Goal: Task Accomplishment & Management: Complete application form

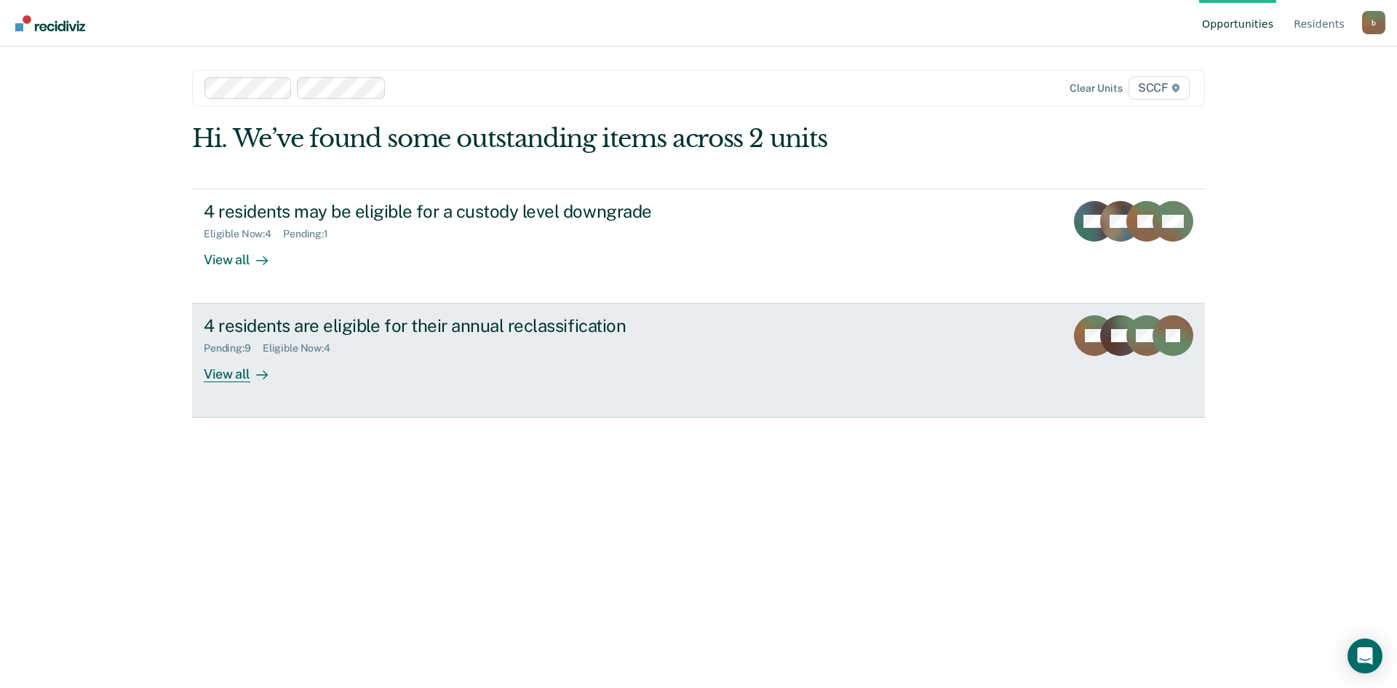
click at [230, 376] on div "View all" at bounding box center [244, 368] width 81 height 28
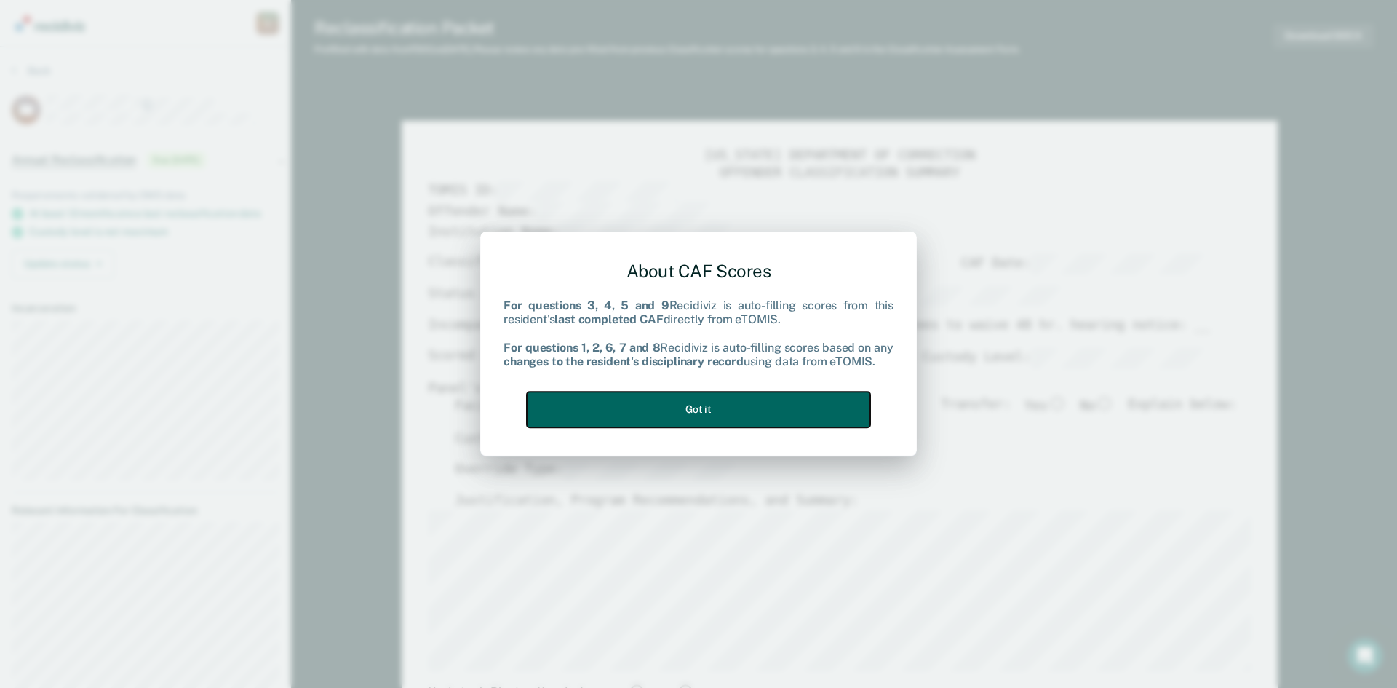
click at [746, 412] on button "Got it" at bounding box center [698, 409] width 343 height 36
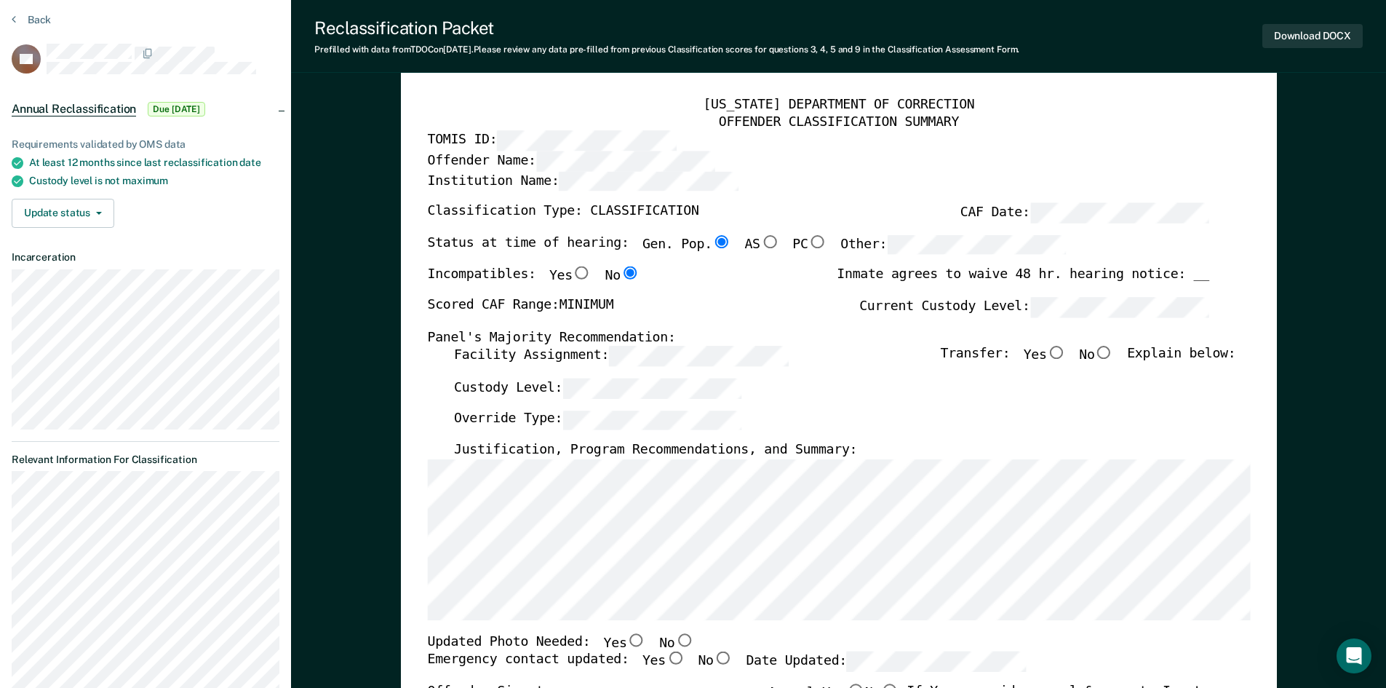
scroll to position [73, 0]
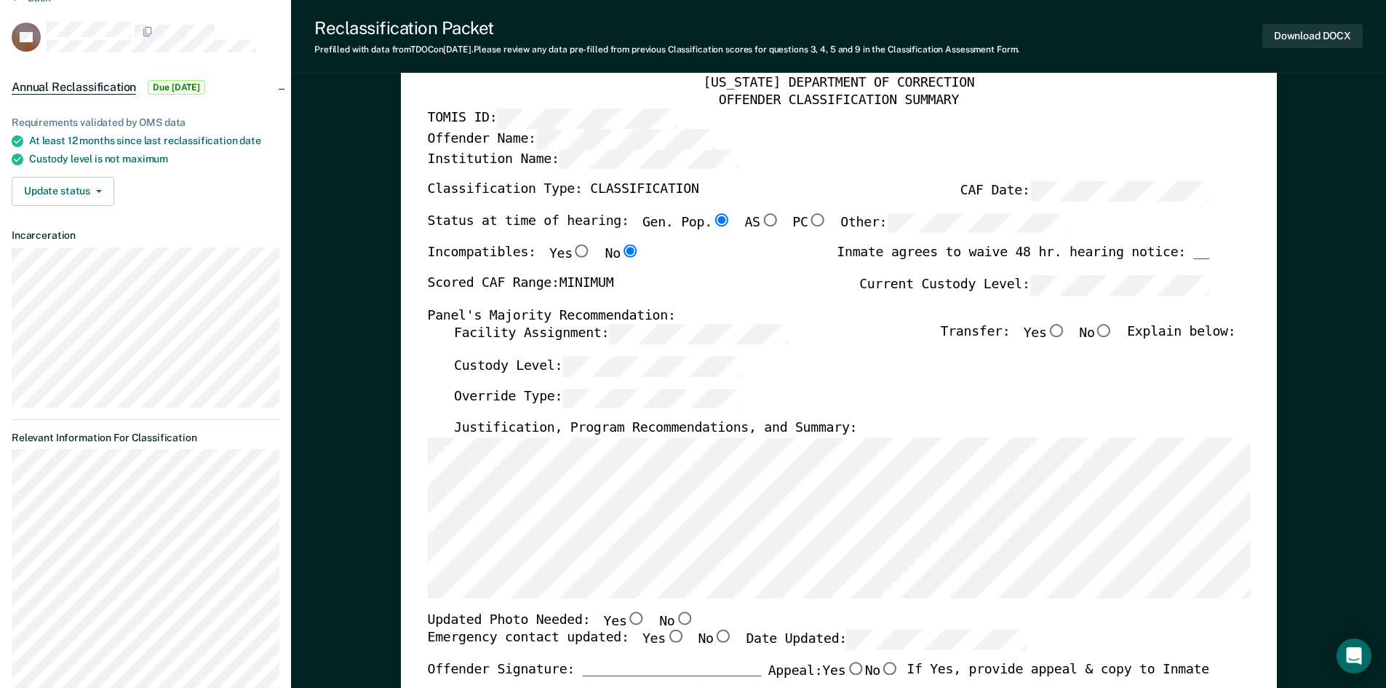
click at [1112, 330] on input "No" at bounding box center [1103, 330] width 19 height 13
type textarea "x"
radio input "true"
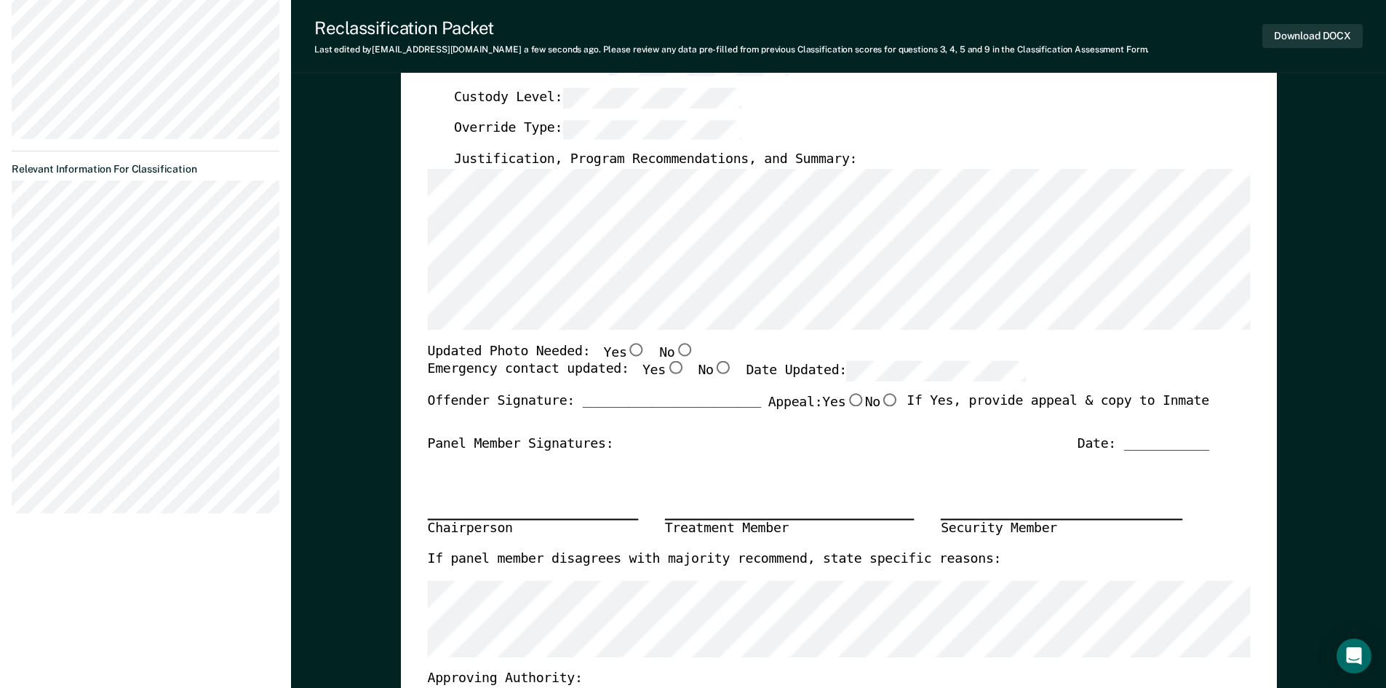
scroll to position [364, 0]
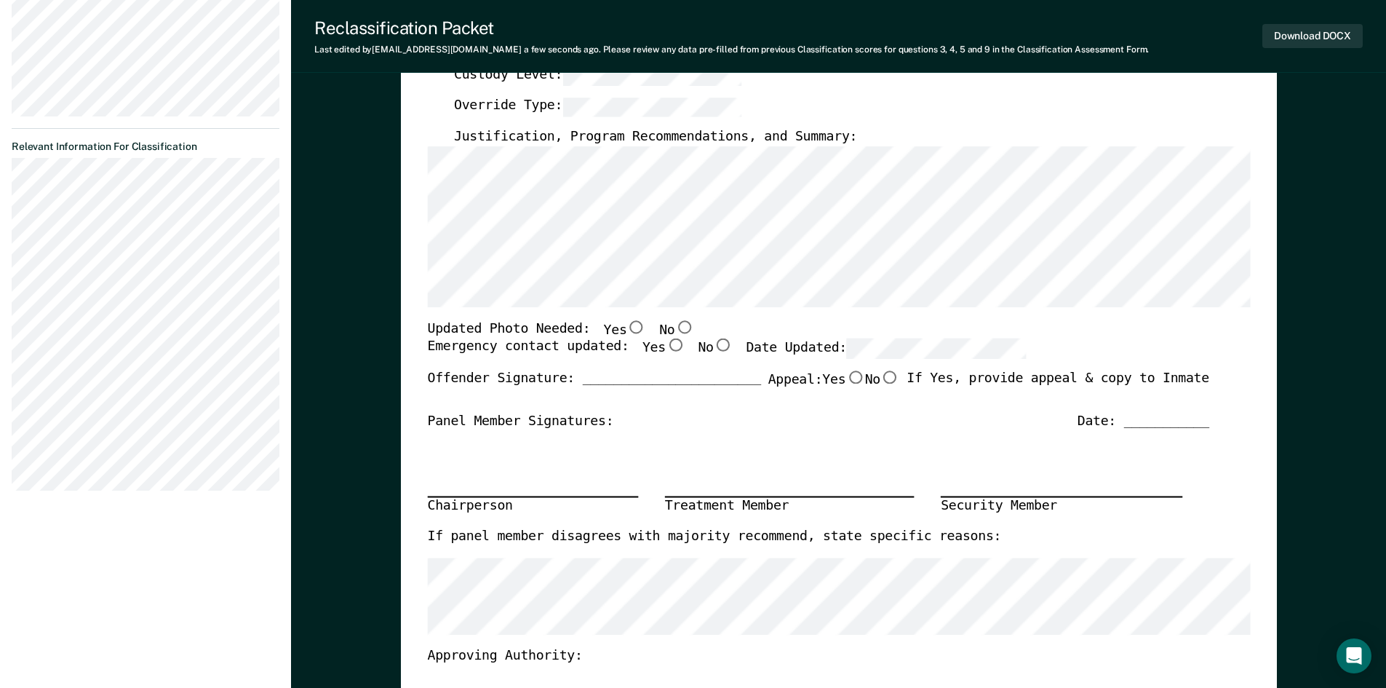
click at [626, 326] on input "Yes" at bounding box center [635, 326] width 19 height 13
type textarea "x"
radio input "true"
click at [665, 348] on input "Yes" at bounding box center [674, 345] width 19 height 13
type textarea "x"
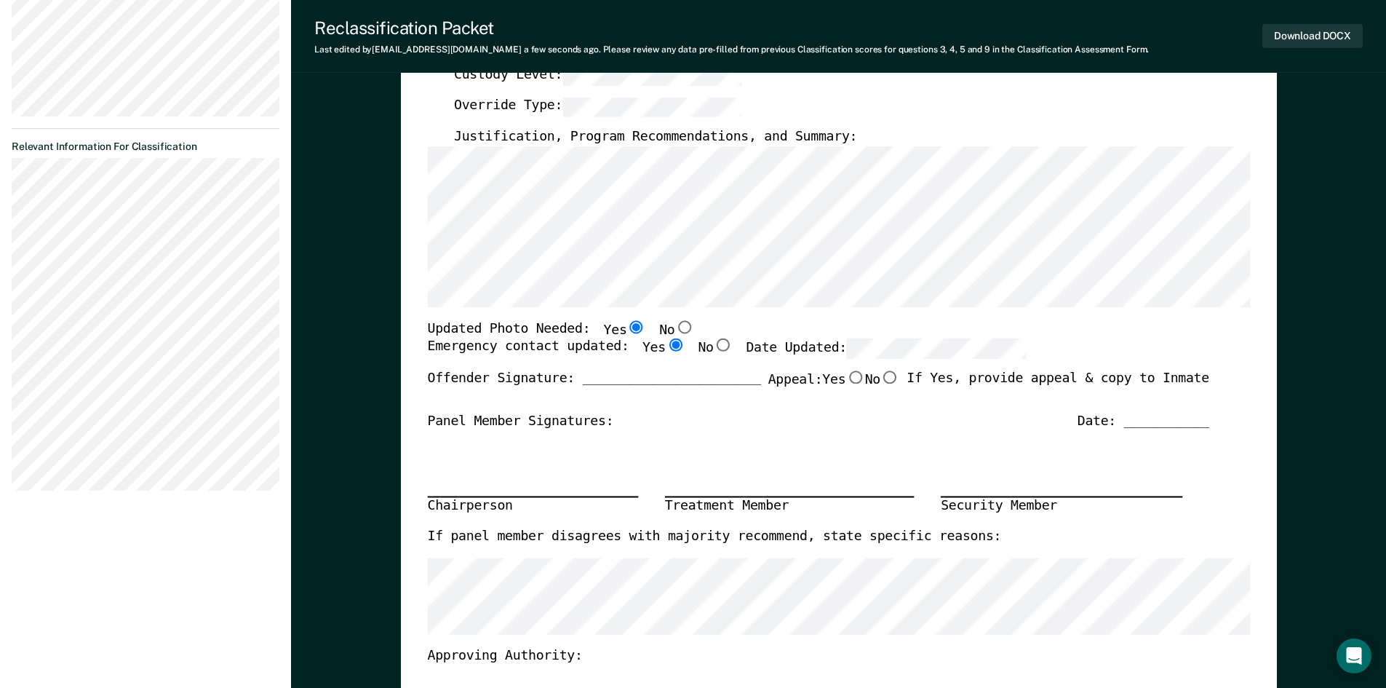
radio input "true"
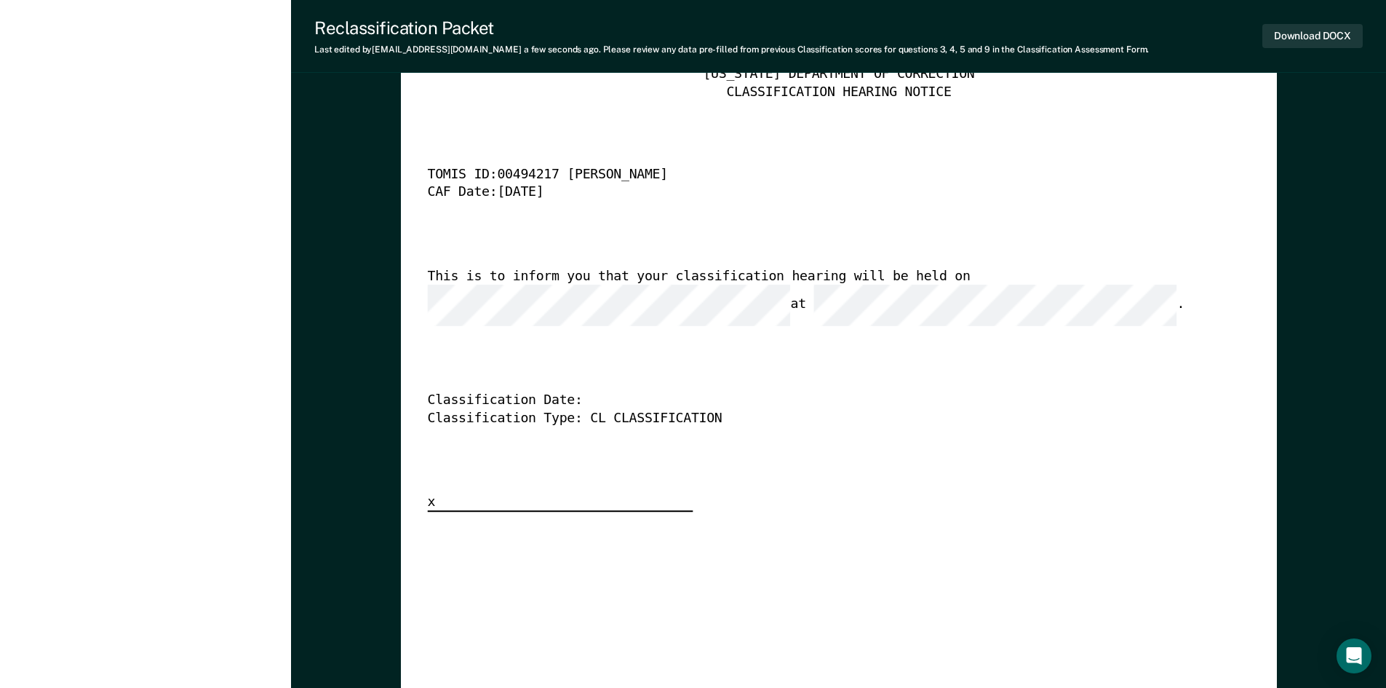
scroll to position [3665, 0]
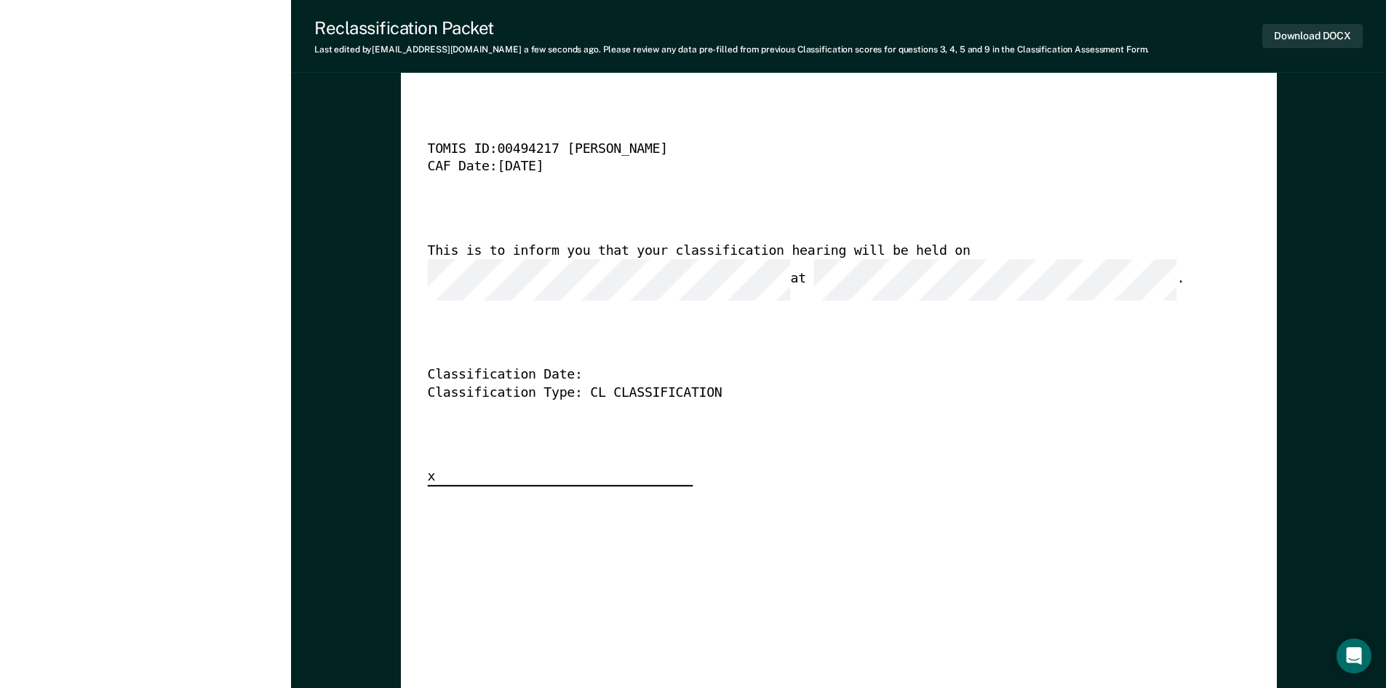
click at [880, 367] on div "Classification Date:" at bounding box center [817, 375] width 781 height 17
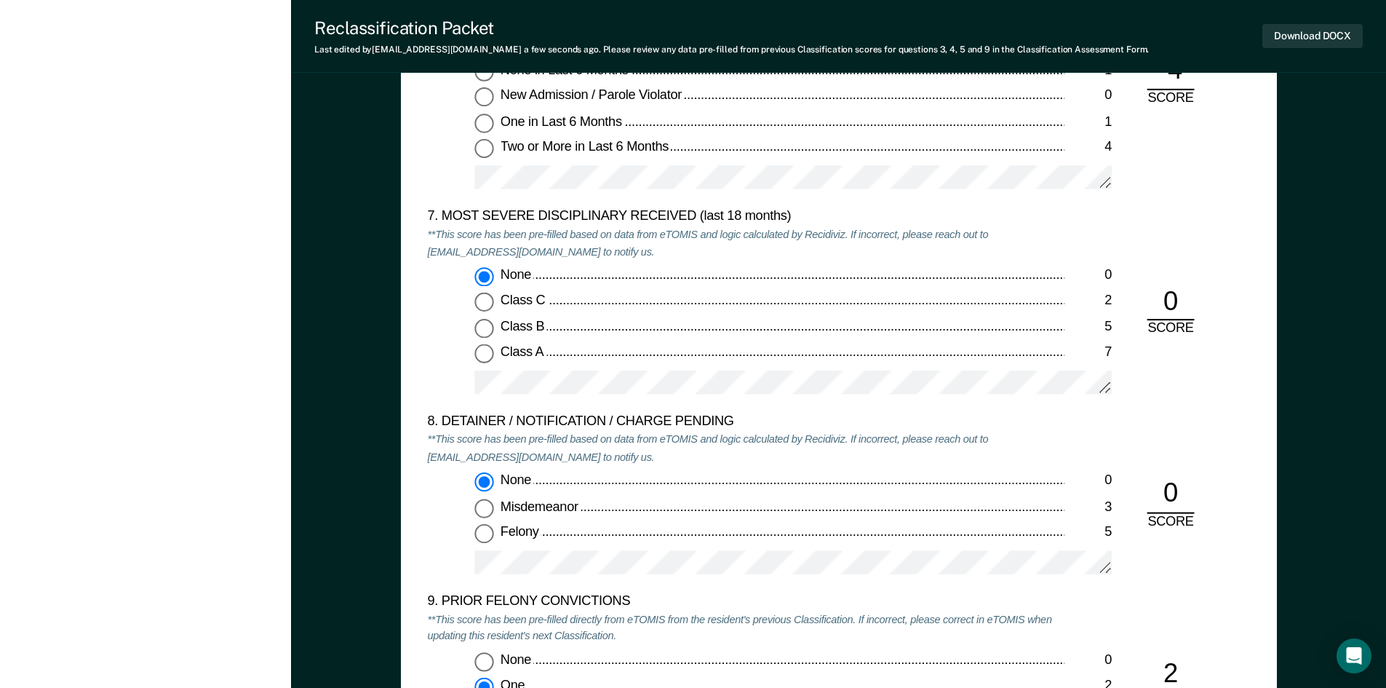
scroll to position [2719, 0]
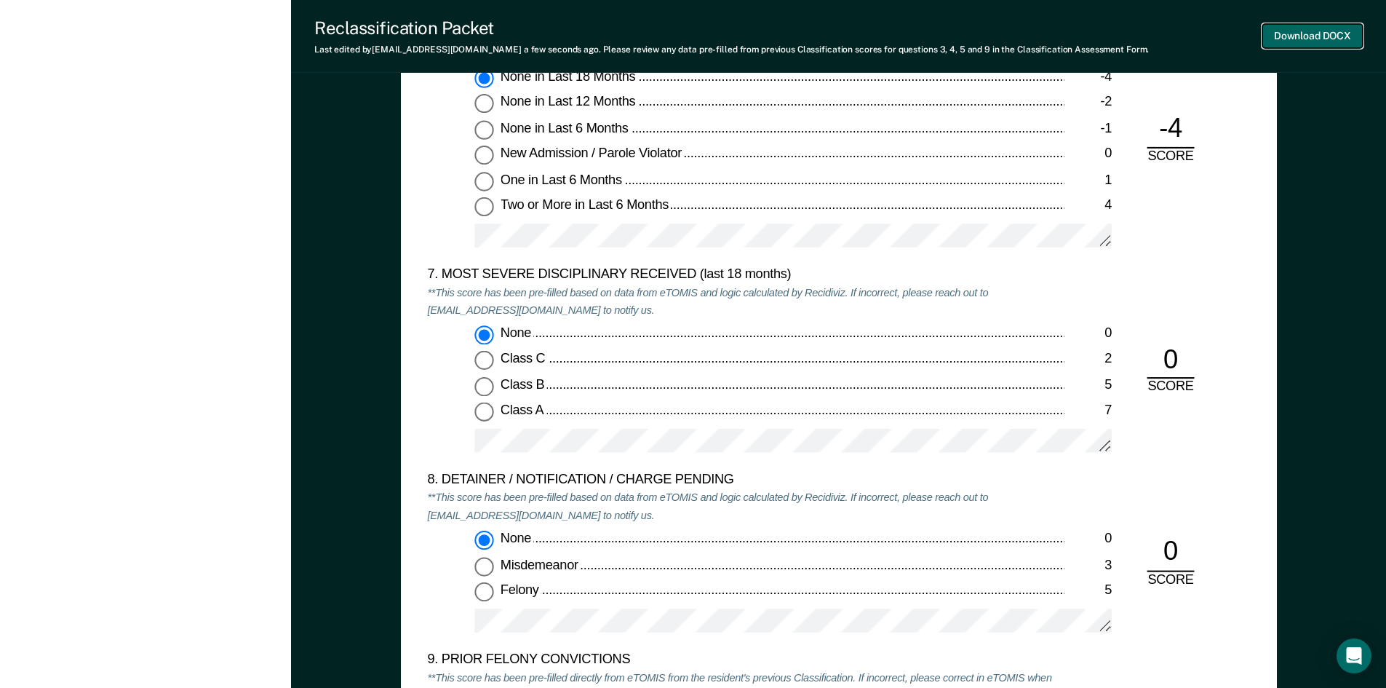
click at [1315, 39] on button "Download DOCX" at bounding box center [1312, 36] width 100 height 24
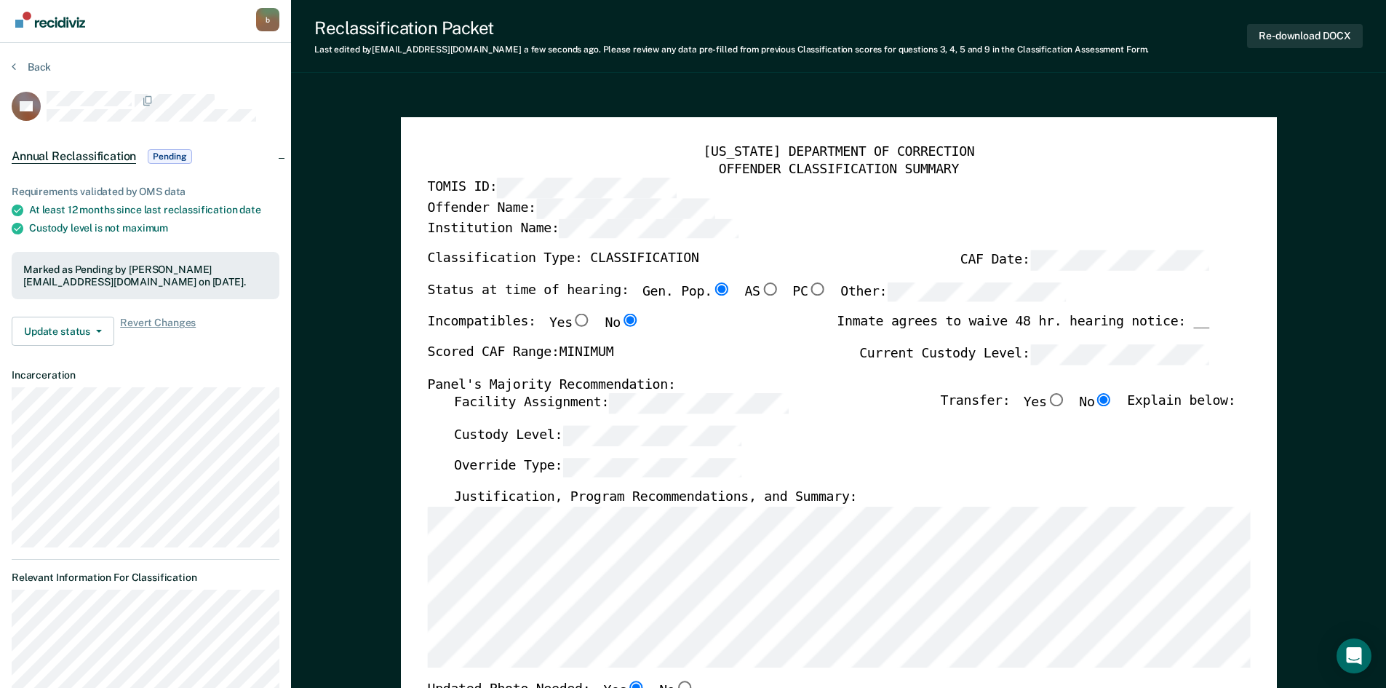
scroll to position [0, 0]
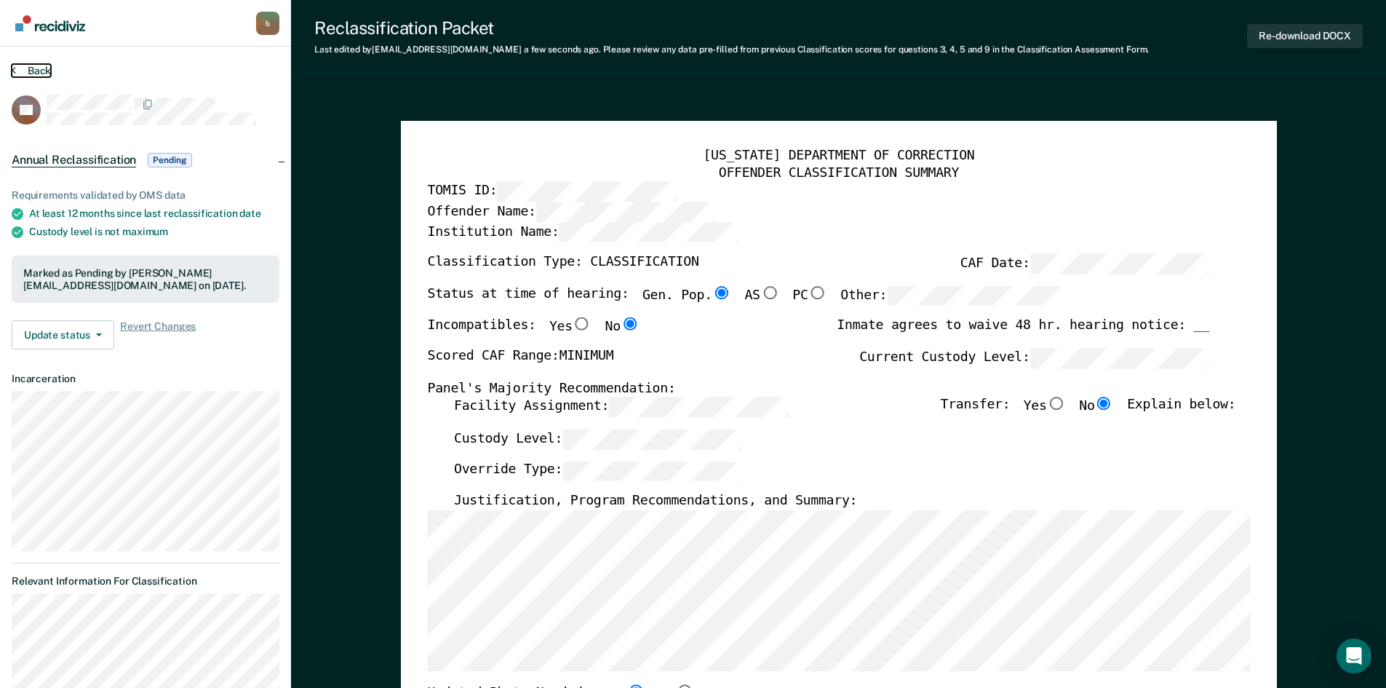
click at [20, 67] on button "Back" at bounding box center [31, 70] width 39 height 13
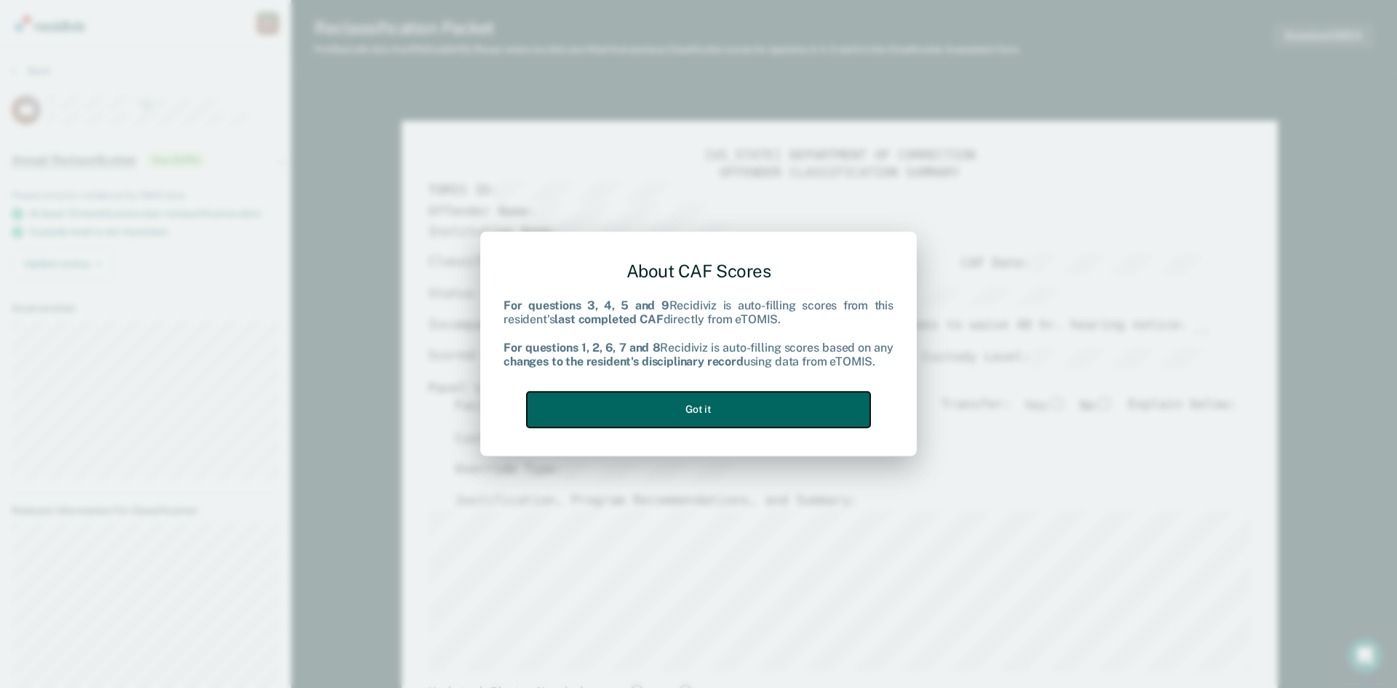
click at [666, 410] on button "Got it" at bounding box center [698, 409] width 343 height 36
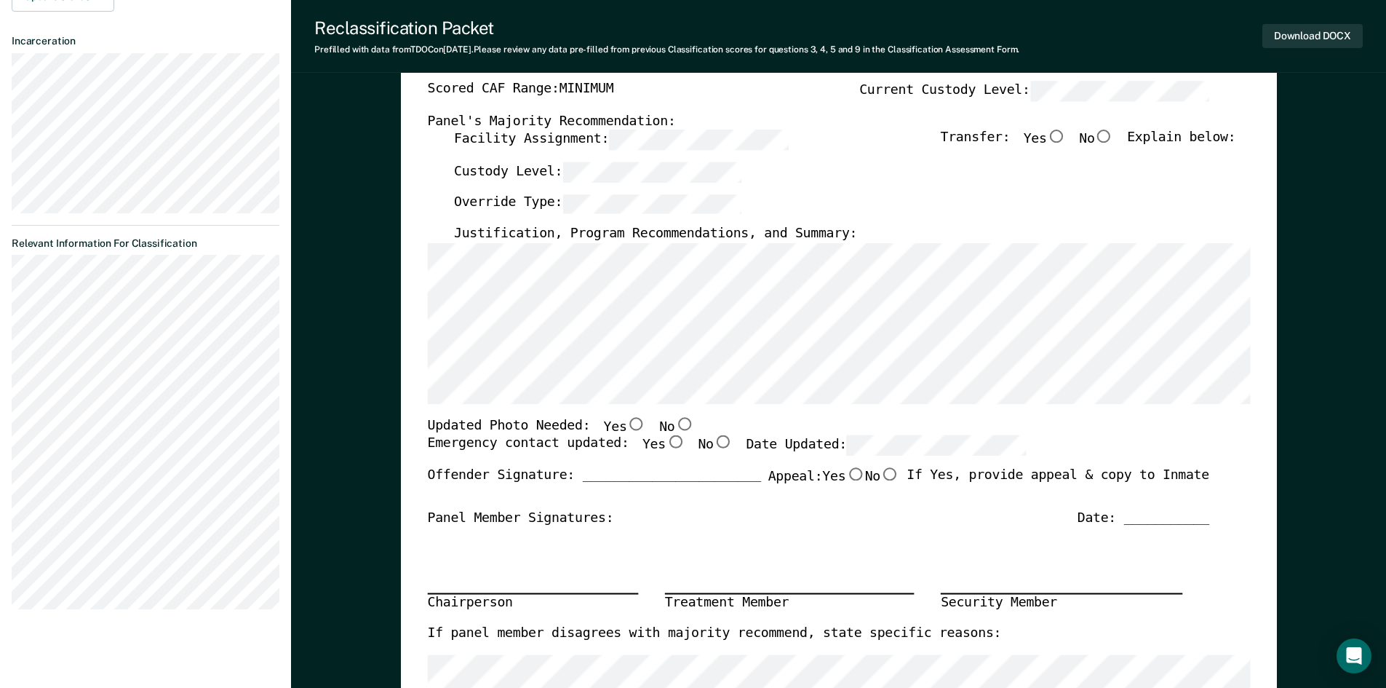
scroll to position [364, 0]
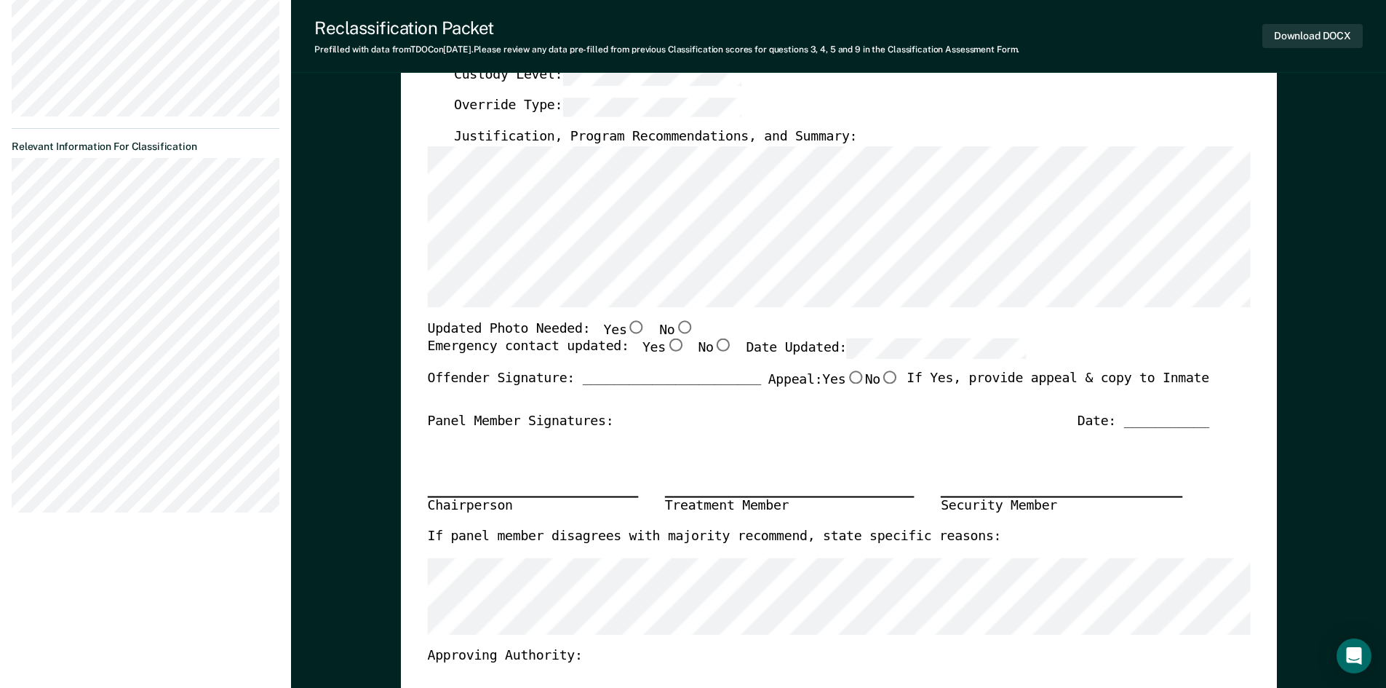
click at [674, 328] on input "No" at bounding box center [683, 326] width 19 height 13
type textarea "x"
radio input "true"
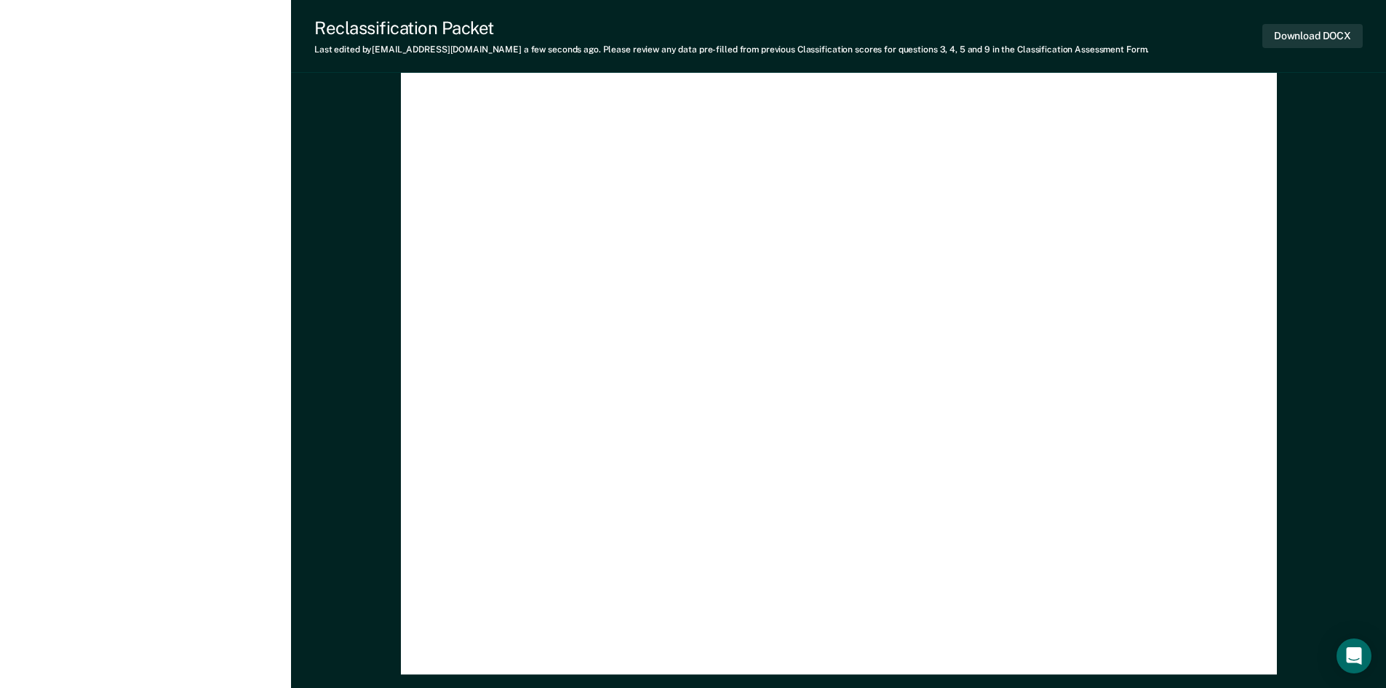
scroll to position [4247, 0]
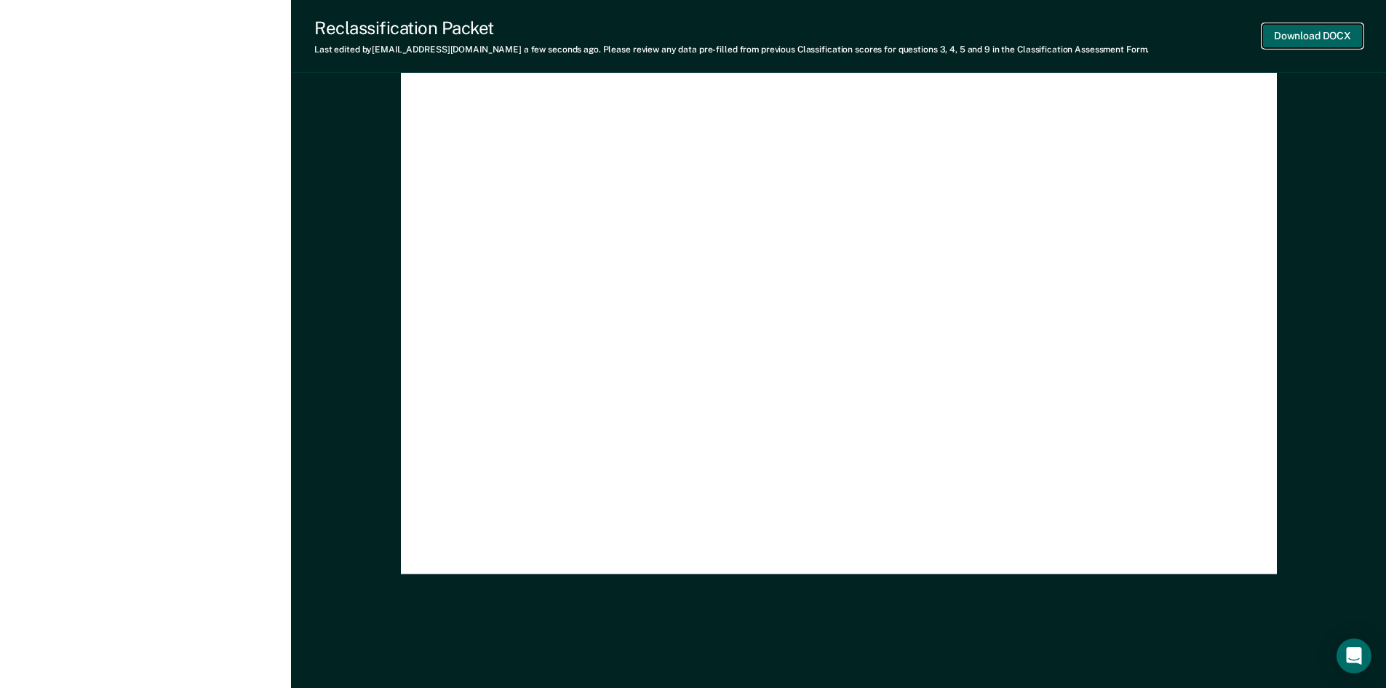
click at [1321, 32] on button "Download DOCX" at bounding box center [1312, 36] width 100 height 24
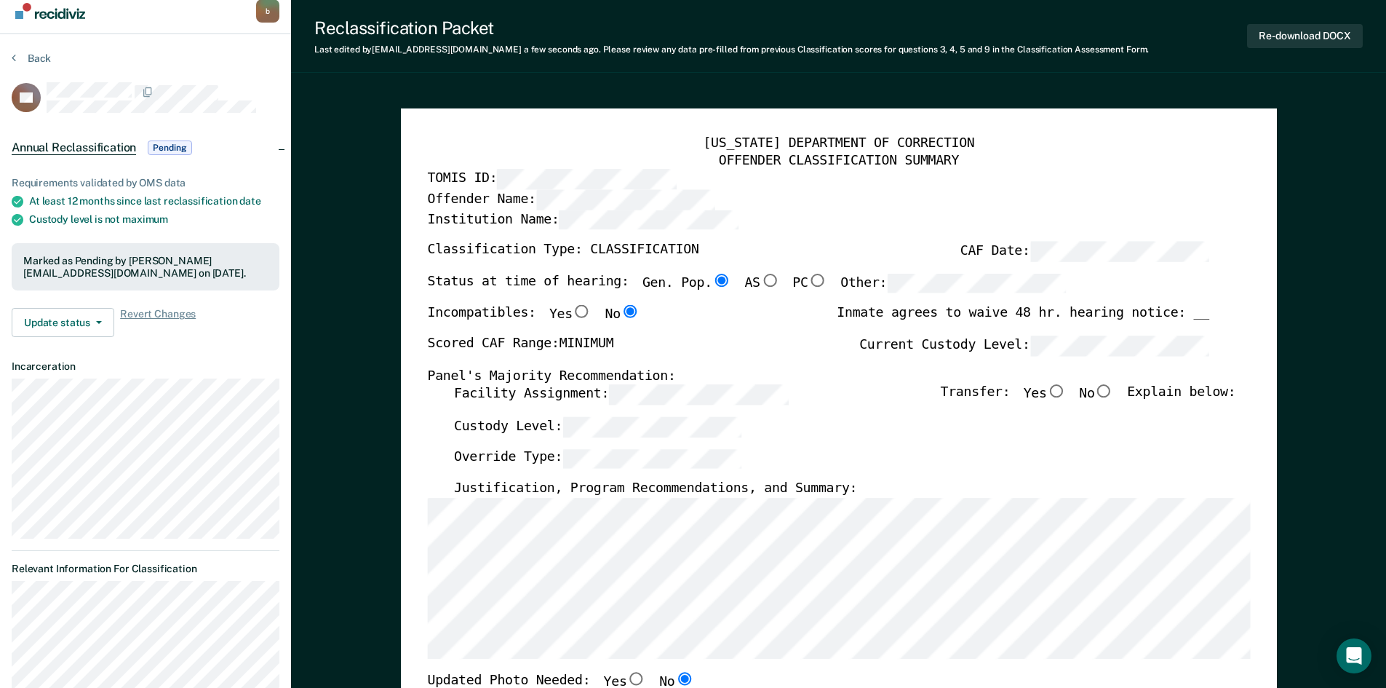
scroll to position [0, 0]
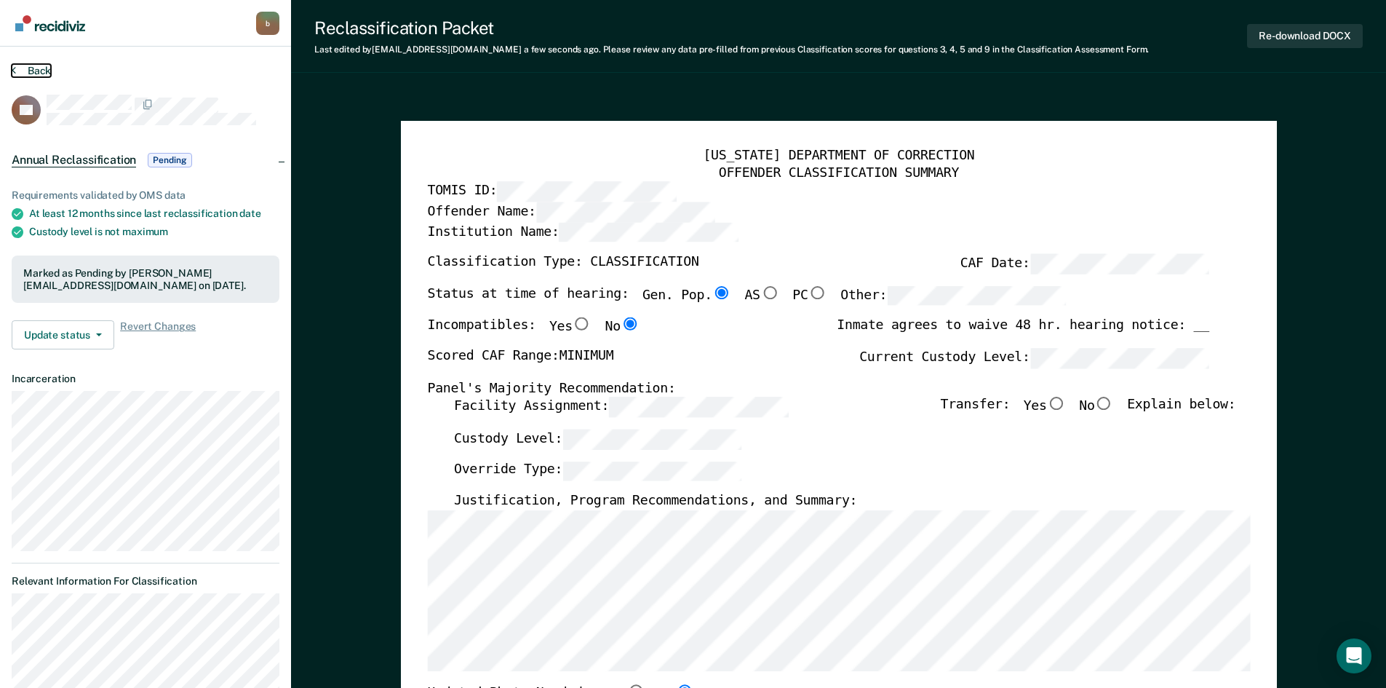
click at [23, 70] on button "Back" at bounding box center [31, 70] width 39 height 13
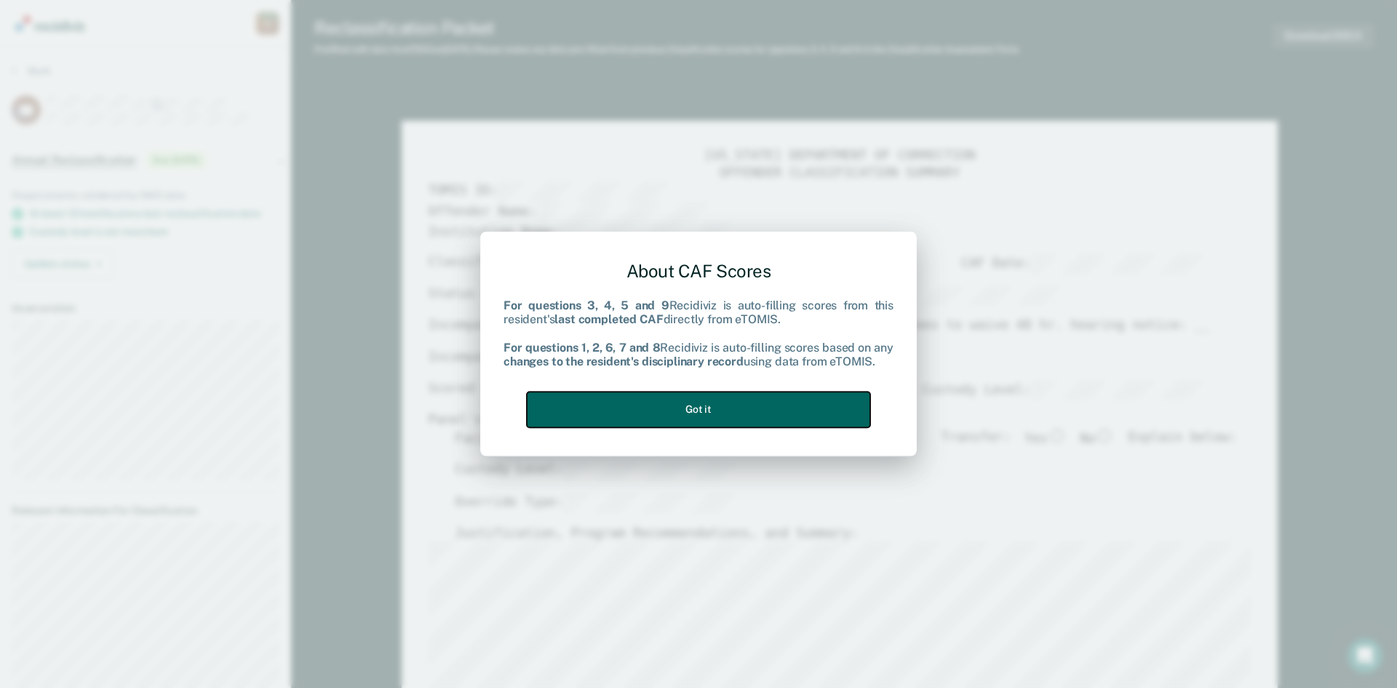
click at [710, 407] on button "Got it" at bounding box center [698, 409] width 343 height 36
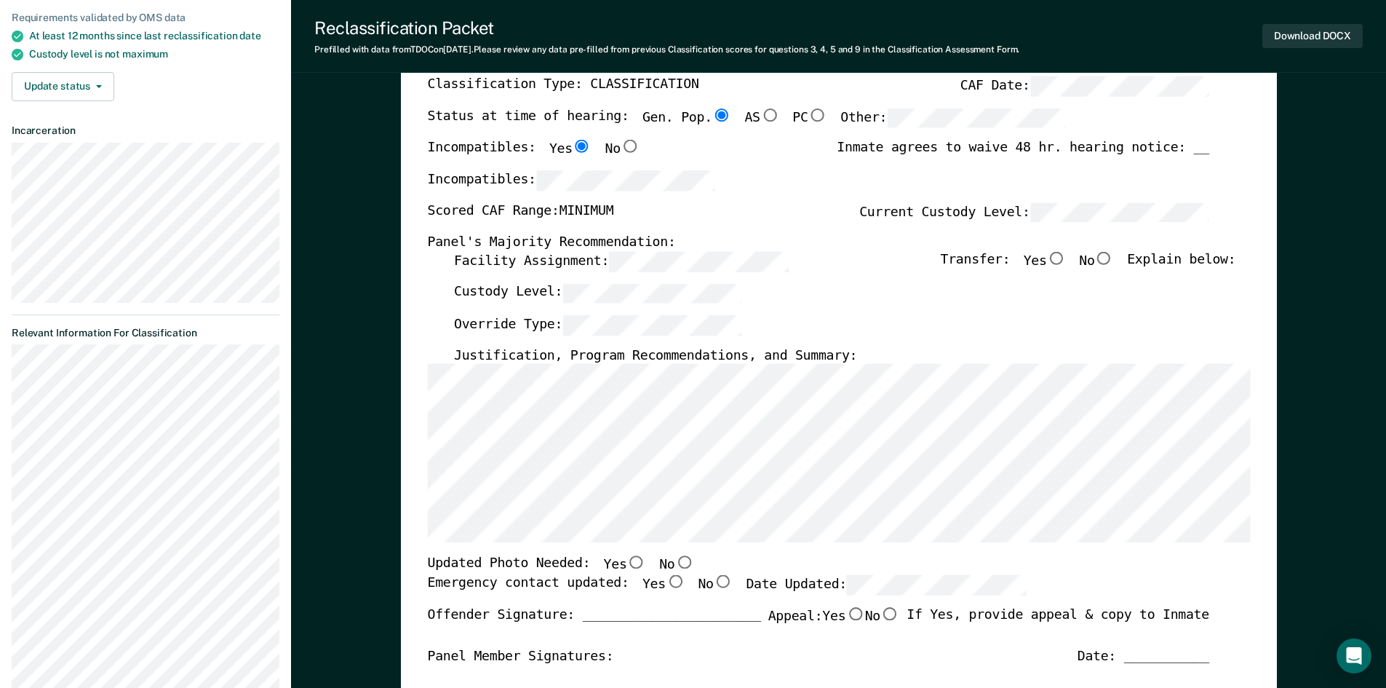
scroll to position [291, 0]
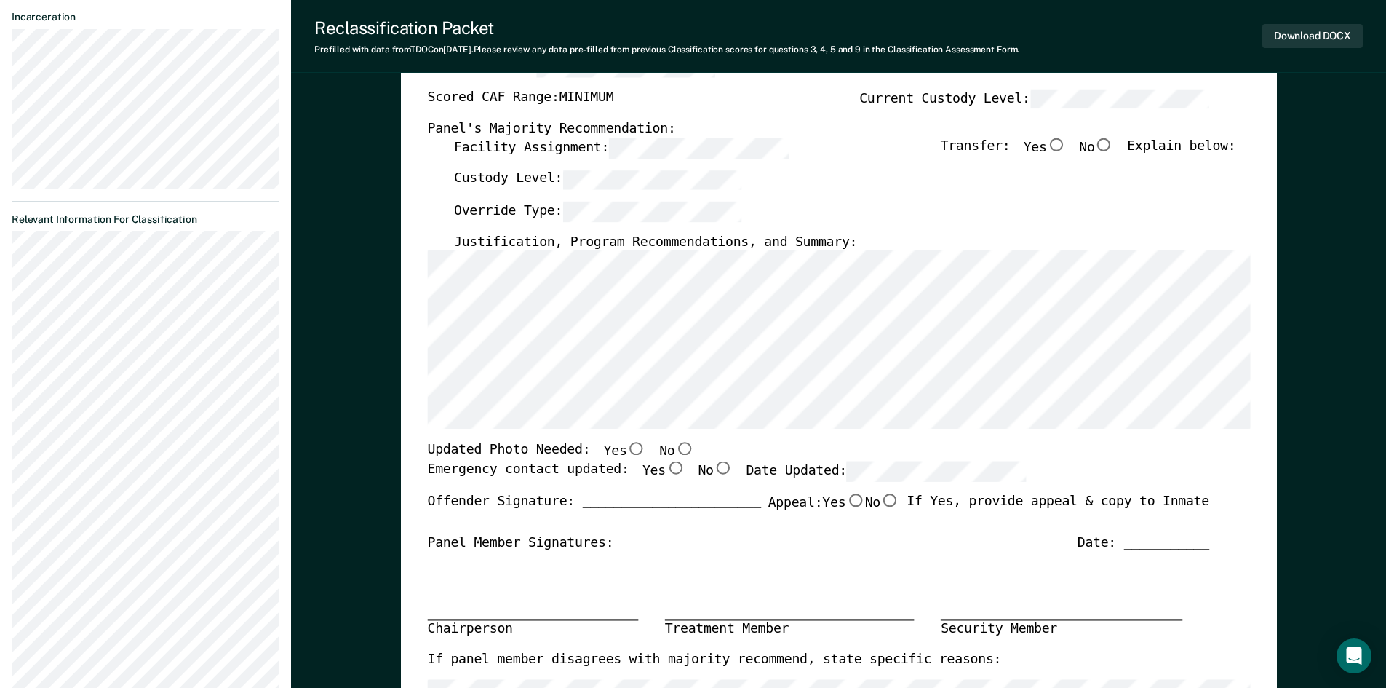
click at [674, 451] on input "No" at bounding box center [683, 448] width 19 height 13
type textarea "x"
radio input "true"
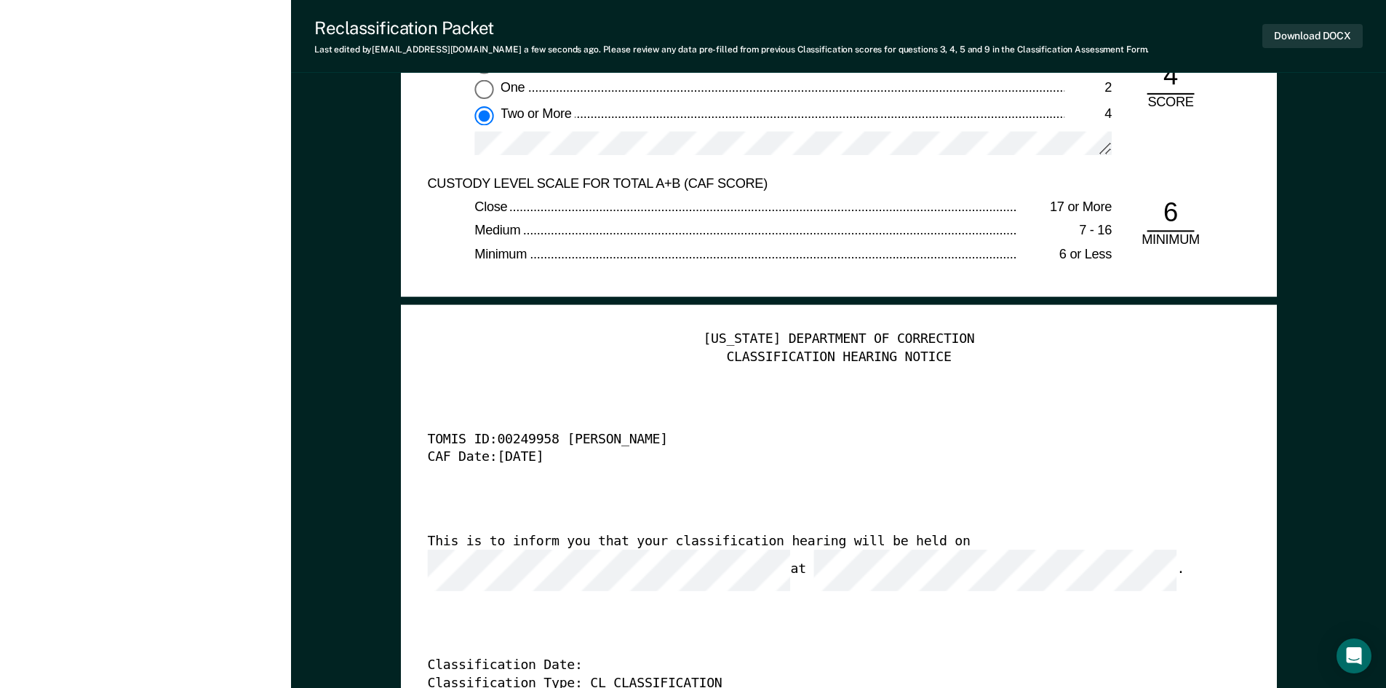
scroll to position [3374, 0]
click at [1326, 33] on button "Download DOCX" at bounding box center [1312, 36] width 100 height 24
type textarea "x"
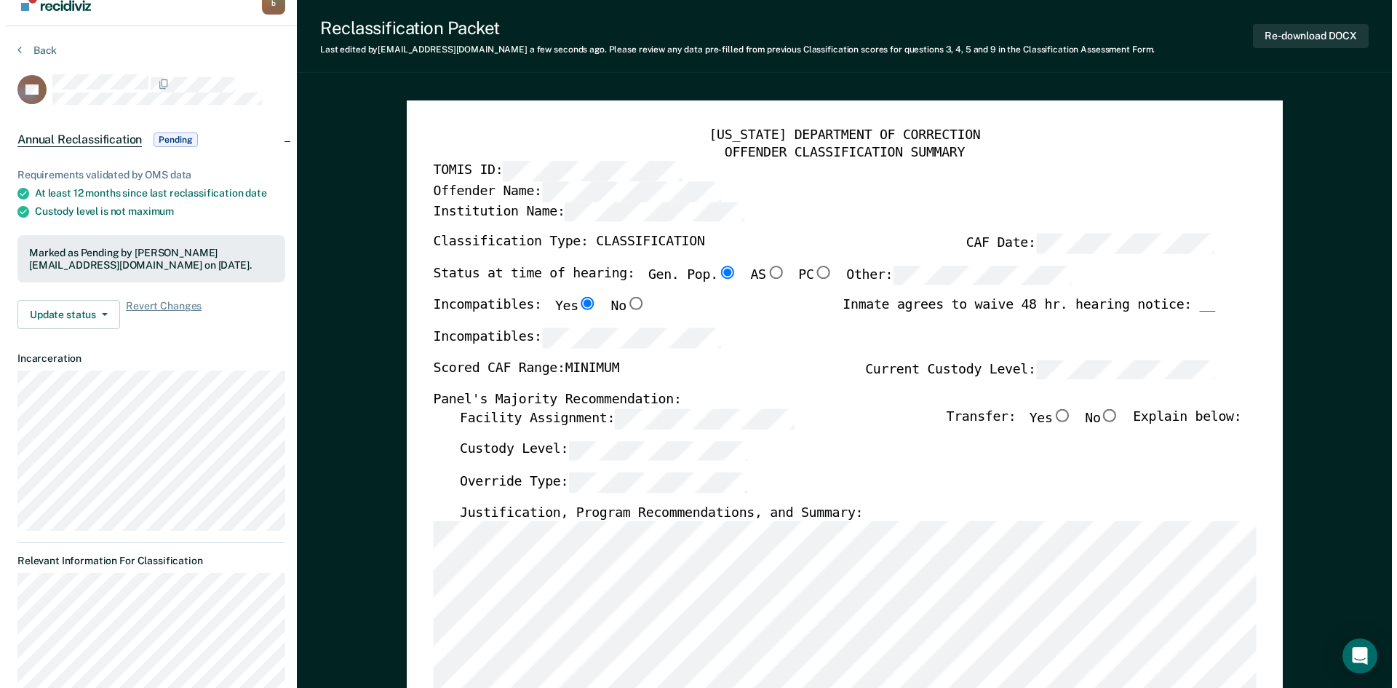
scroll to position [0, 0]
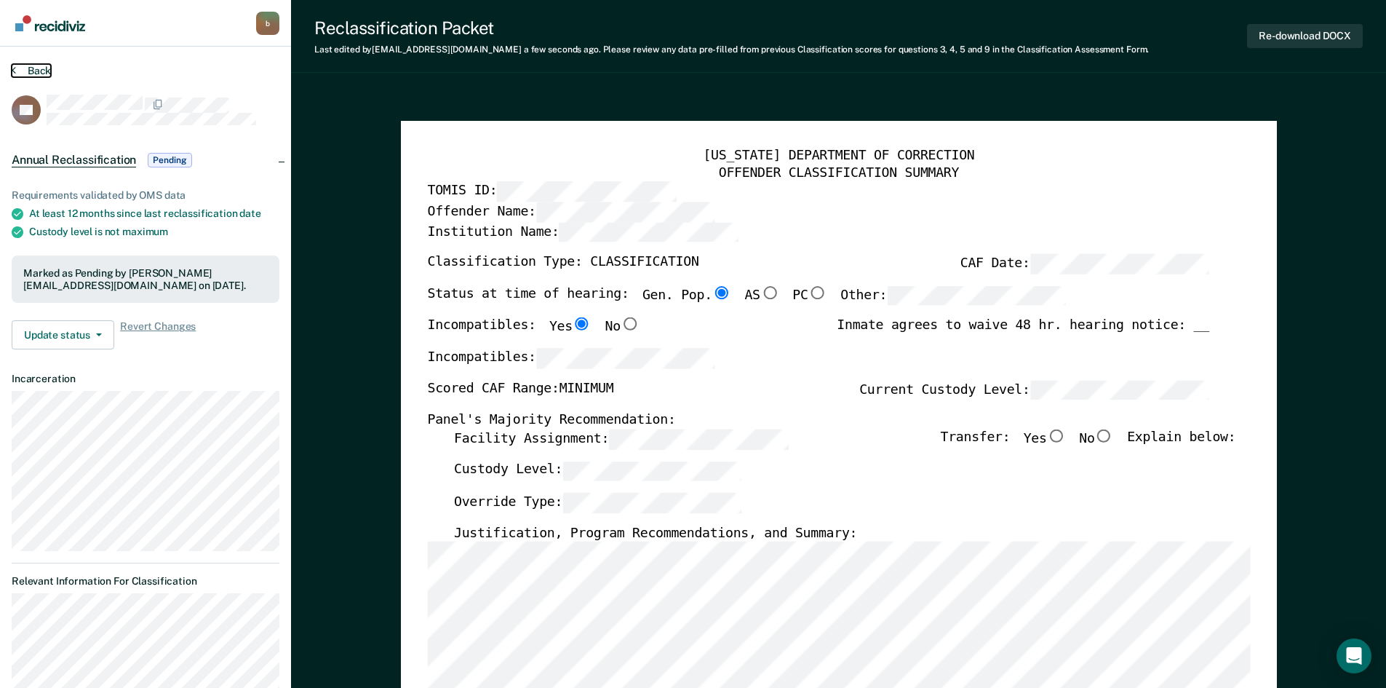
click at [28, 71] on button "Back" at bounding box center [31, 70] width 39 height 13
